Goal: Transaction & Acquisition: Purchase product/service

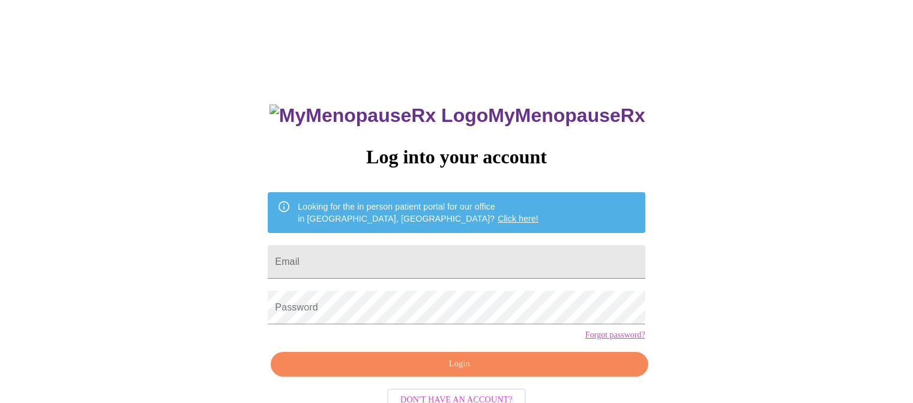
type input "[PERSON_NAME][EMAIL_ADDRESS][DOMAIN_NAME]"
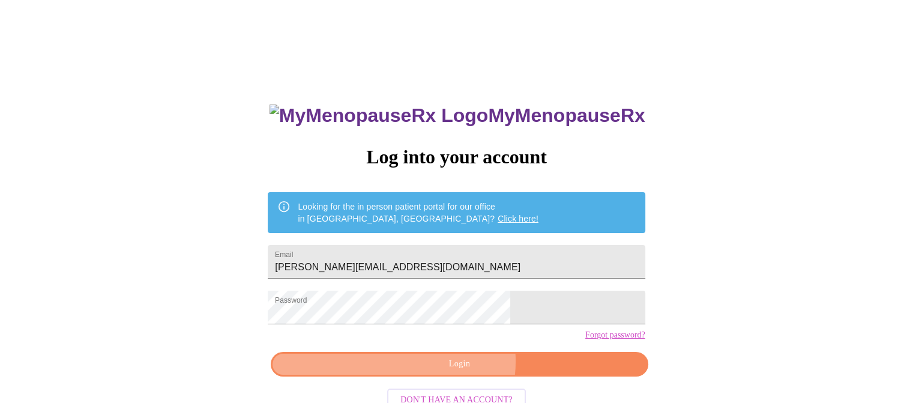
click at [460, 371] on span "Login" at bounding box center [458, 363] width 349 height 15
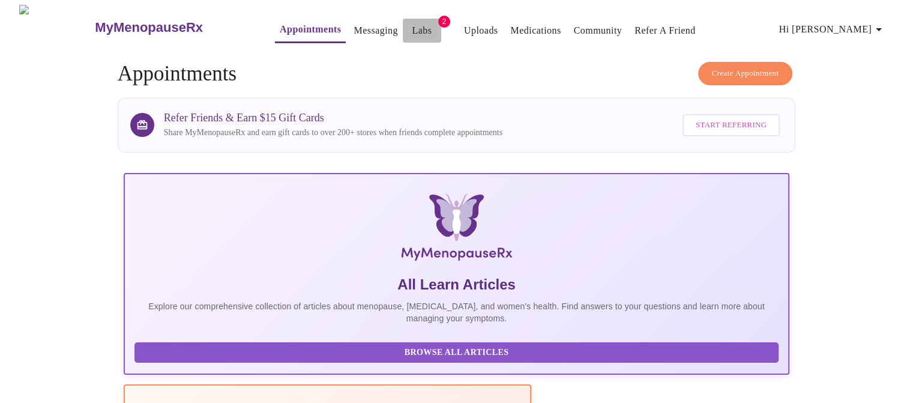
click at [412, 28] on link "Labs" at bounding box center [422, 30] width 20 height 17
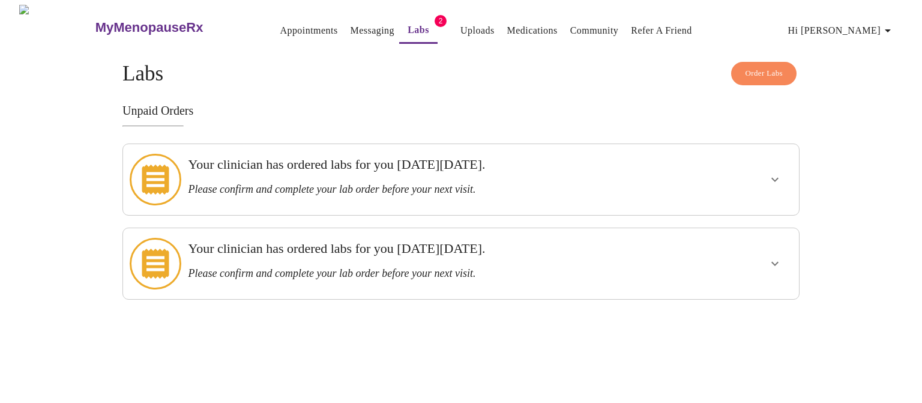
click at [673, 169] on div "Your clinician has ordered labs for you [DATE][DATE]. Please confirm and comple…" at bounding box center [433, 179] width 500 height 61
click at [775, 178] on icon "show more" at bounding box center [774, 180] width 7 height 4
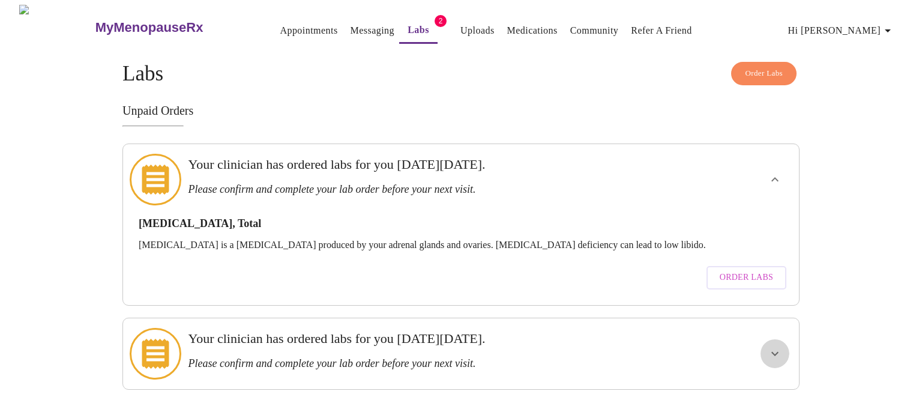
click at [772, 346] on icon "show more" at bounding box center [774, 353] width 14 height 14
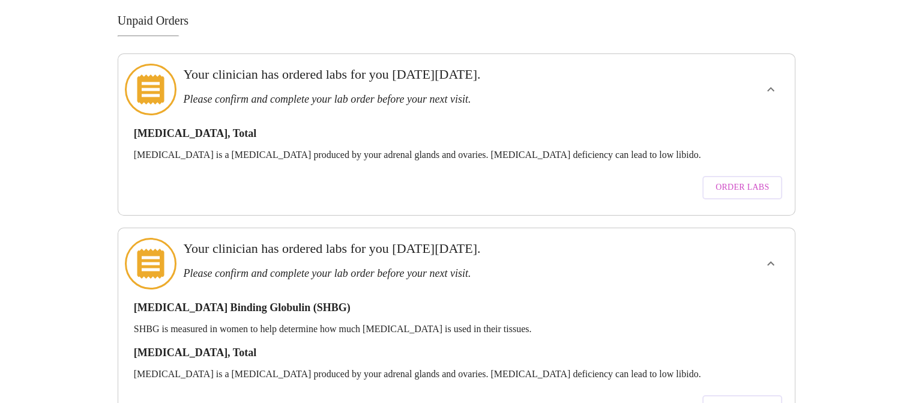
scroll to position [95, 0]
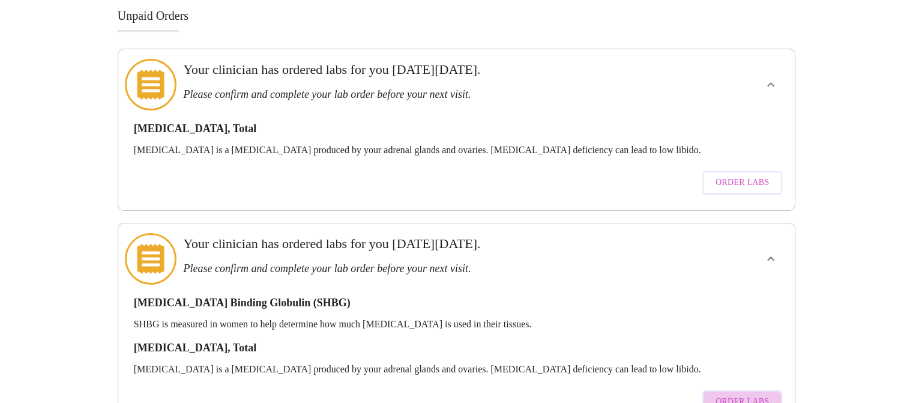
click at [749, 394] on span "Order Labs" at bounding box center [741, 401] width 53 height 15
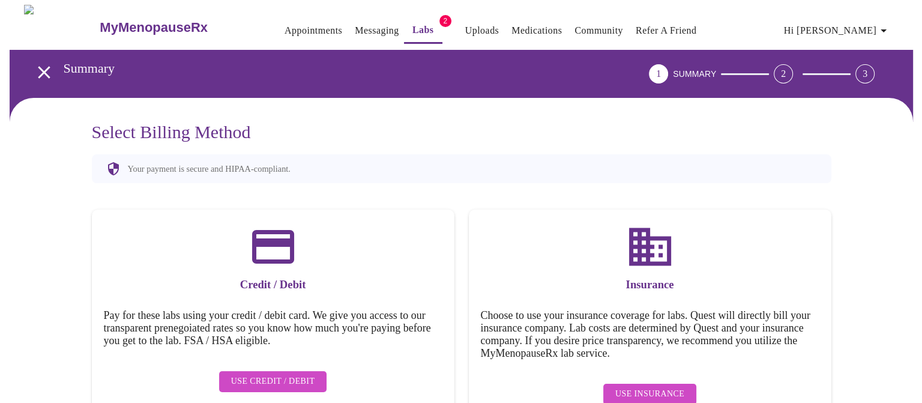
scroll to position [36, 0]
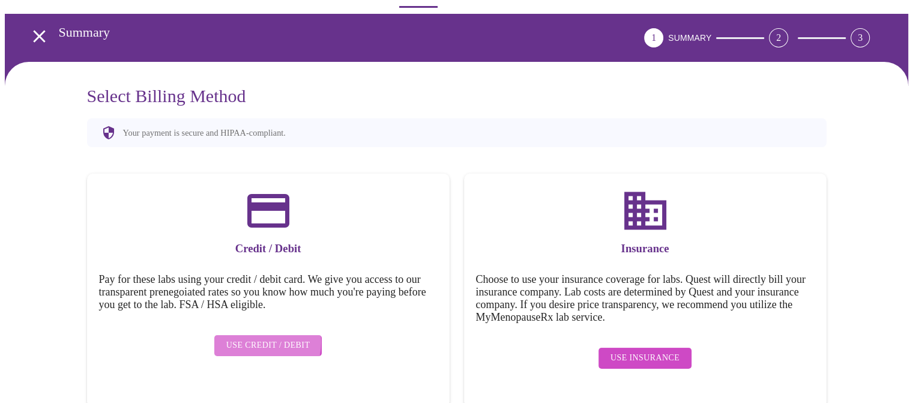
click at [261, 338] on span "Use Credit / Debit" at bounding box center [268, 345] width 84 height 15
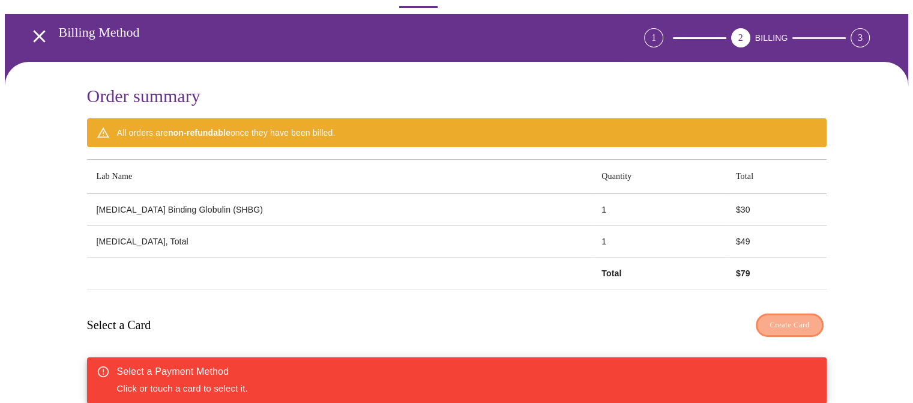
click at [784, 318] on span "Create Card" at bounding box center [789, 325] width 40 height 14
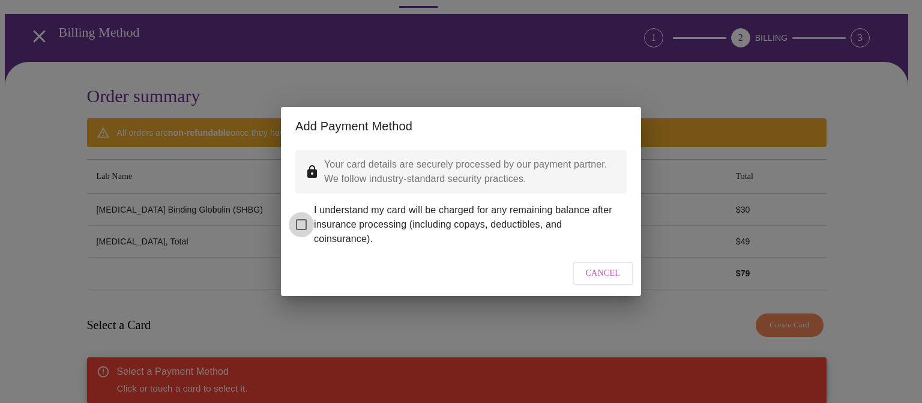
click at [301, 214] on input "I understand my card will be charged for any remaining balance after insurance …" at bounding box center [301, 224] width 25 height 25
checkbox input "true"
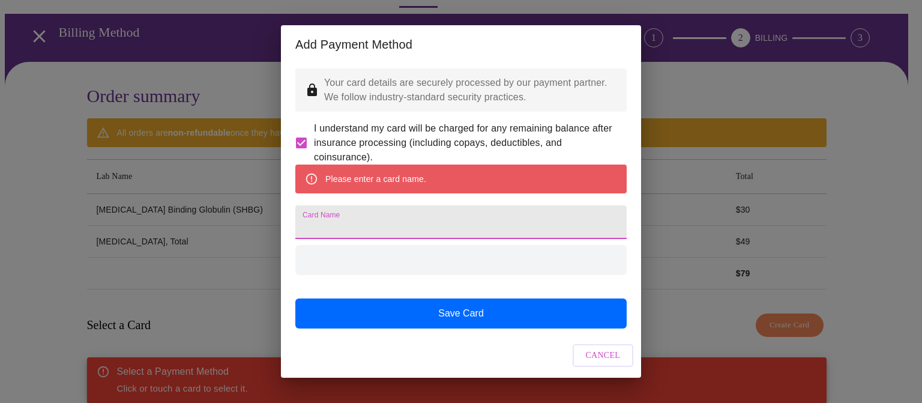
click at [407, 230] on input "Card Name" at bounding box center [460, 222] width 331 height 34
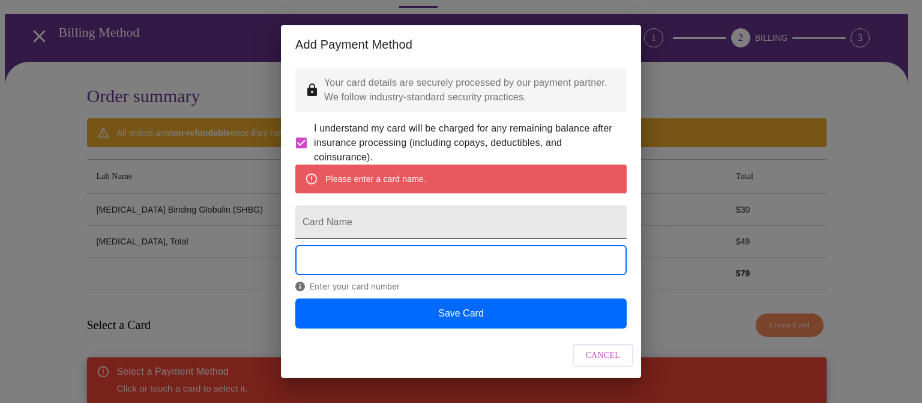
scroll to position [19, 0]
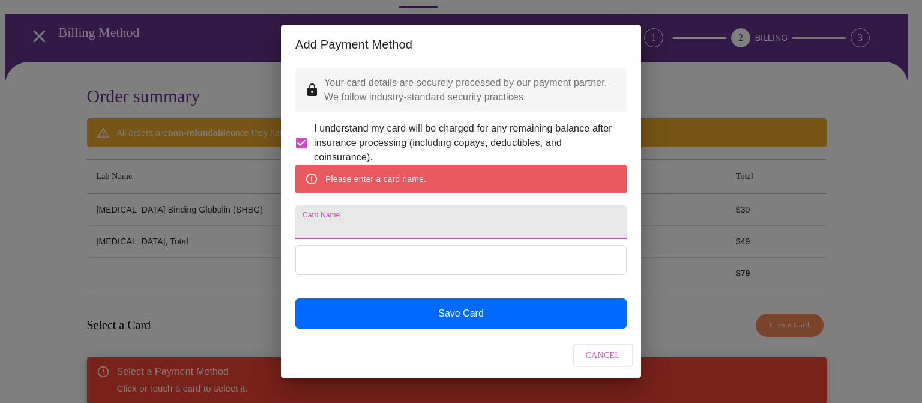
click at [362, 216] on input "Card Name" at bounding box center [460, 222] width 331 height 34
type input "[PERSON_NAME]"
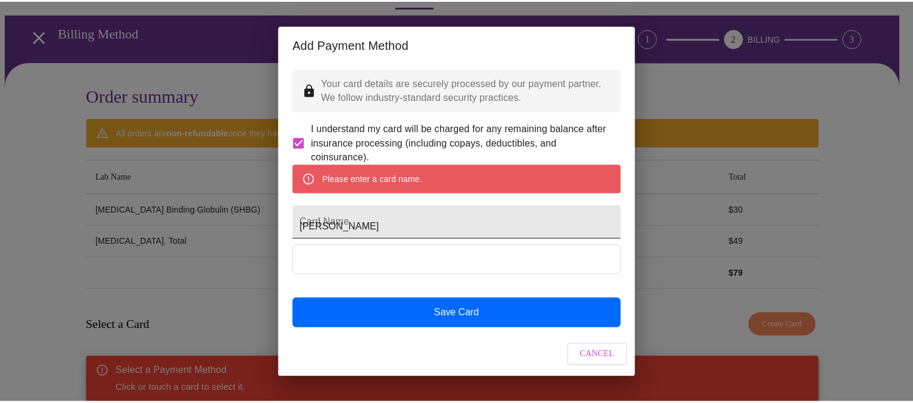
scroll to position [0, 0]
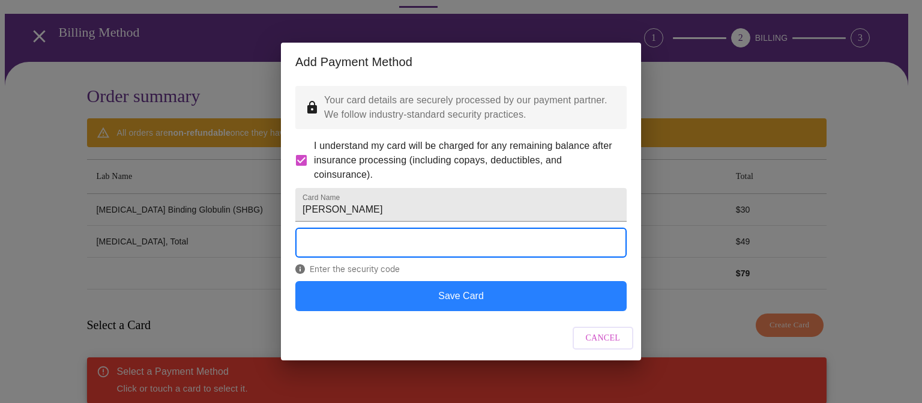
click at [470, 308] on button "Save Card" at bounding box center [460, 296] width 331 height 30
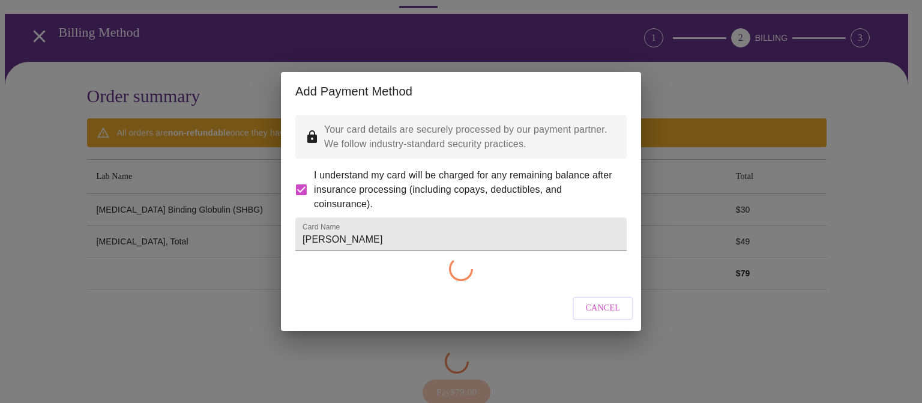
checkbox input "false"
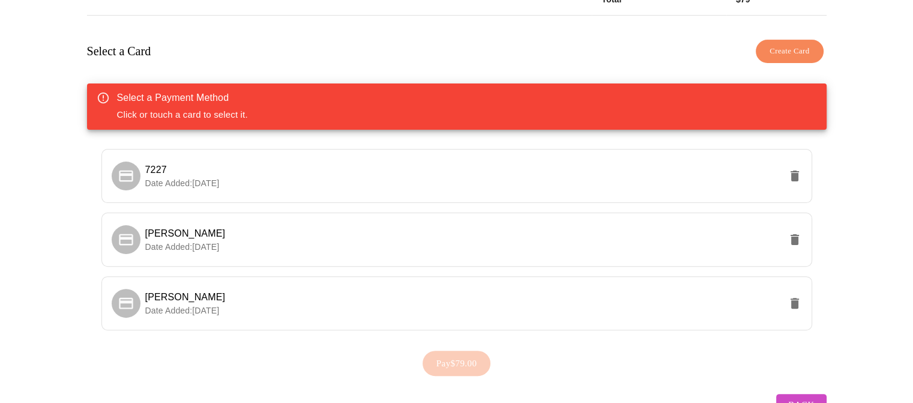
scroll to position [312, 0]
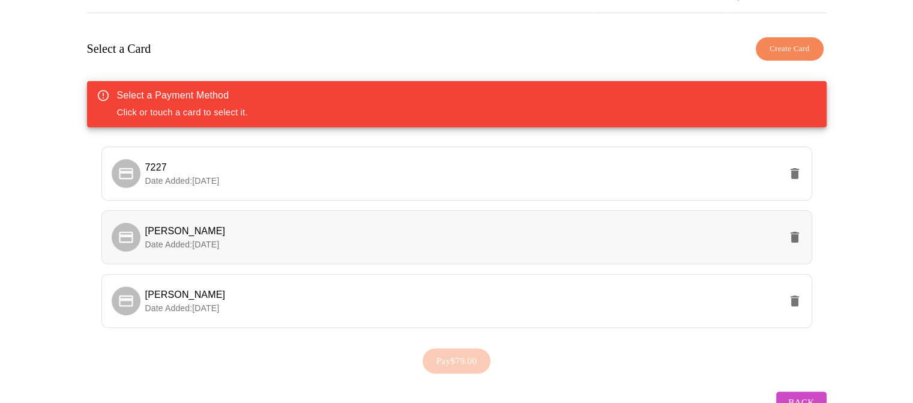
click at [266, 224] on span "[PERSON_NAME]" at bounding box center [462, 231] width 635 height 14
click at [476, 356] on span "Pay $79.00" at bounding box center [456, 361] width 41 height 16
click at [420, 302] on p "Date Added: [DATE]" at bounding box center [462, 308] width 635 height 12
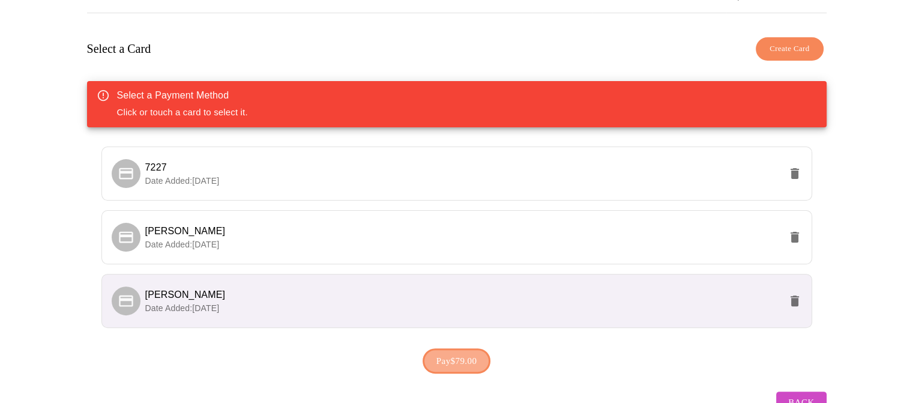
click at [467, 353] on span "Pay $79.00" at bounding box center [456, 361] width 41 height 16
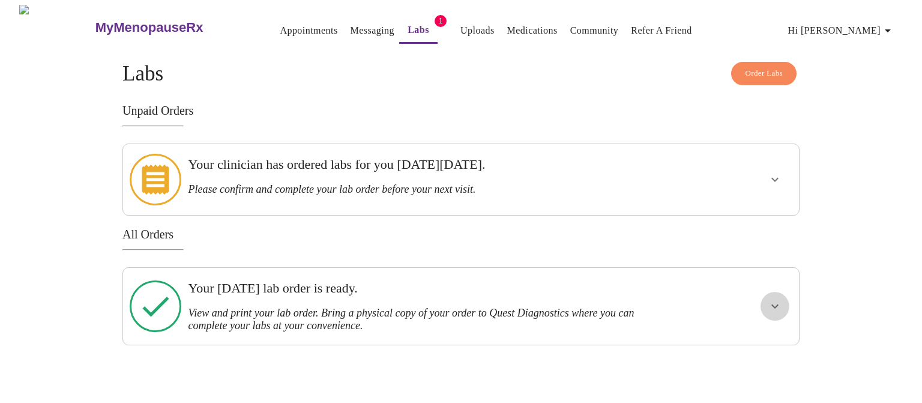
click at [770, 299] on icon "show more" at bounding box center [774, 306] width 14 height 14
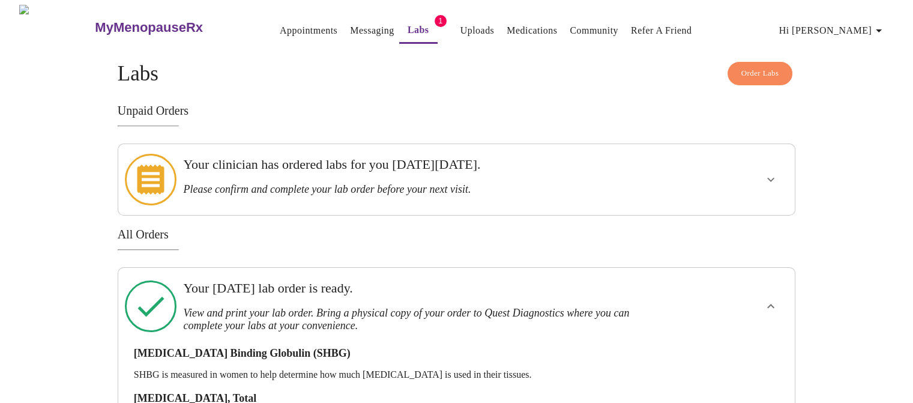
scroll to position [79, 0]
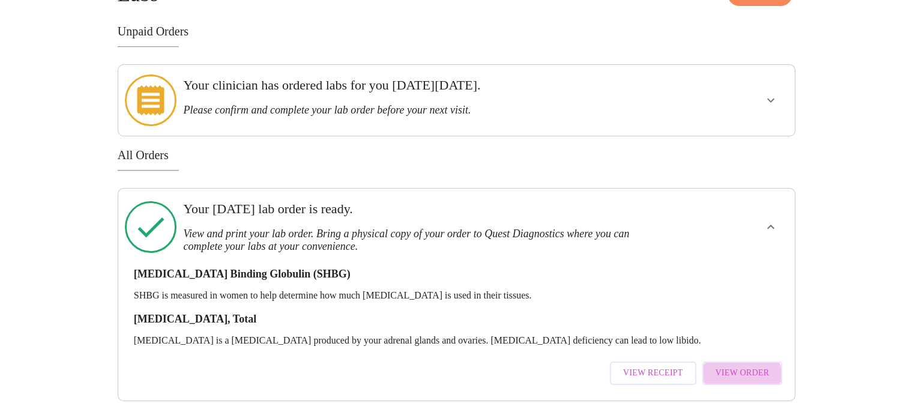
click at [744, 365] on span "View Order" at bounding box center [742, 372] width 54 height 15
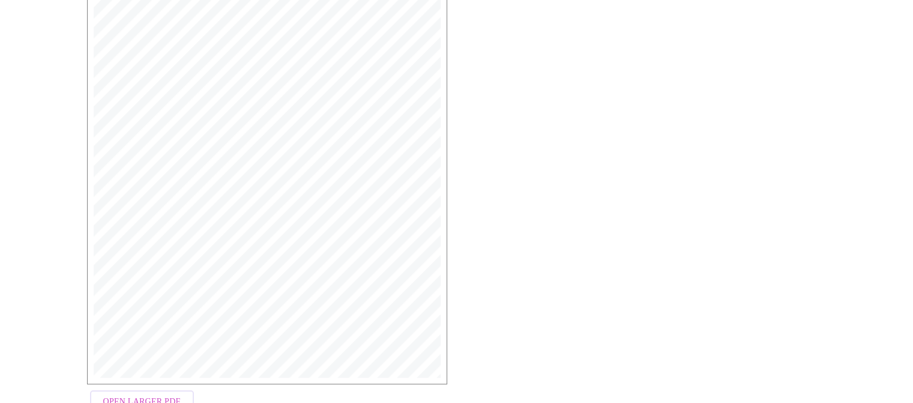
scroll to position [335, 0]
click at [157, 361] on span "Open Larger PDF" at bounding box center [141, 359] width 77 height 15
